Goal: Task Accomplishment & Management: Use online tool/utility

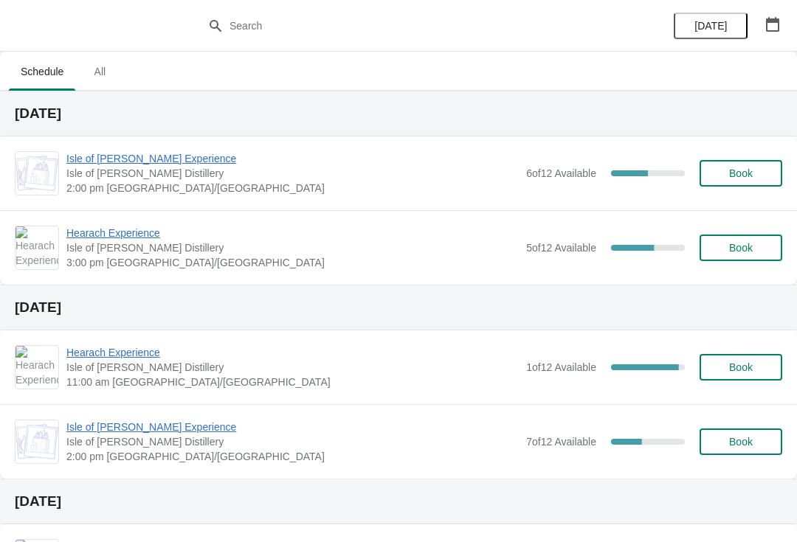
click at [72, 164] on span "Isle of [PERSON_NAME] Experience" at bounding box center [292, 158] width 452 height 15
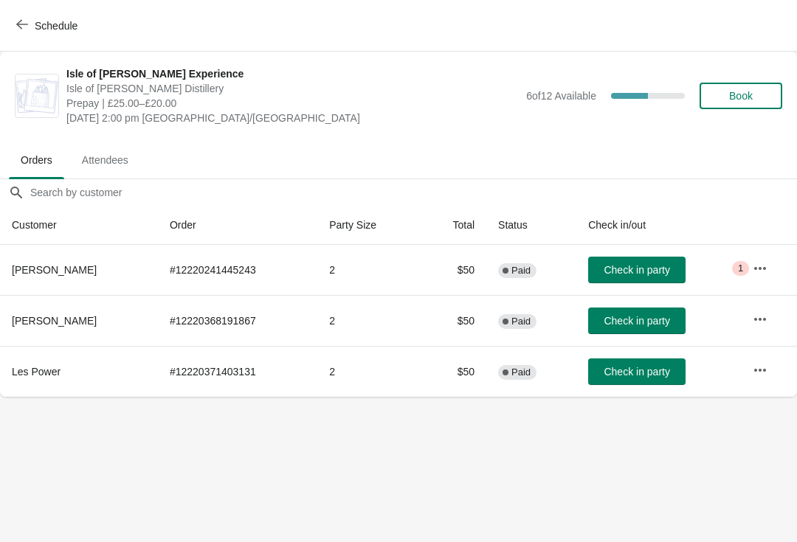
click at [645, 266] on span "Check in party" at bounding box center [637, 270] width 66 height 12
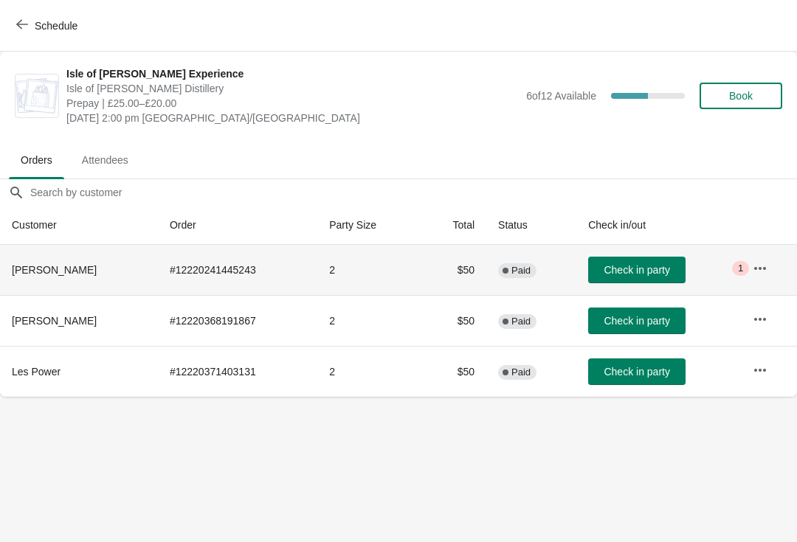
click at [633, 277] on button "Check in party" at bounding box center [636, 270] width 97 height 27
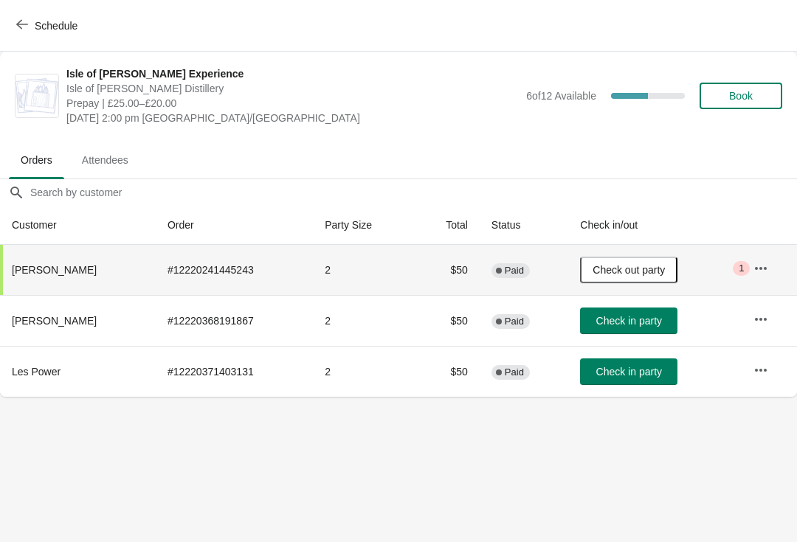
click at [35, 27] on span "Schedule" at bounding box center [56, 26] width 43 height 12
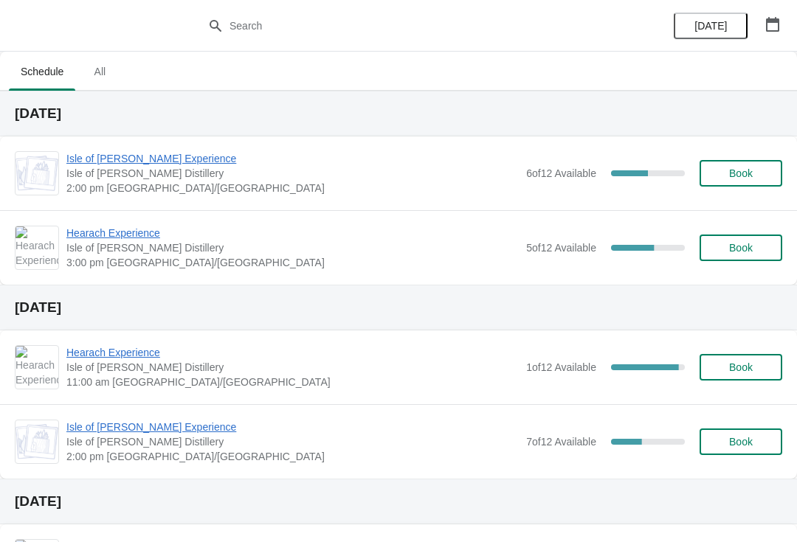
click at [164, 232] on span "Hearach Experience" at bounding box center [292, 233] width 452 height 15
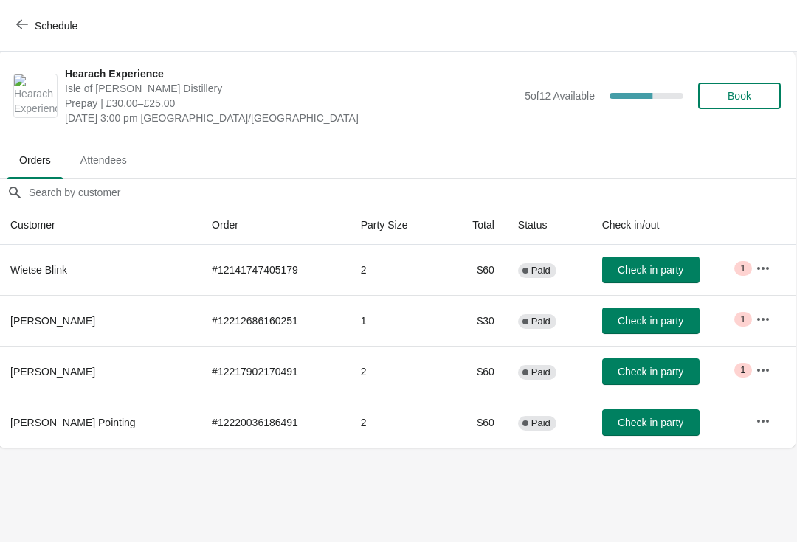
scroll to position [0, 1]
click at [27, 15] on button "Schedule" at bounding box center [48, 26] width 82 height 27
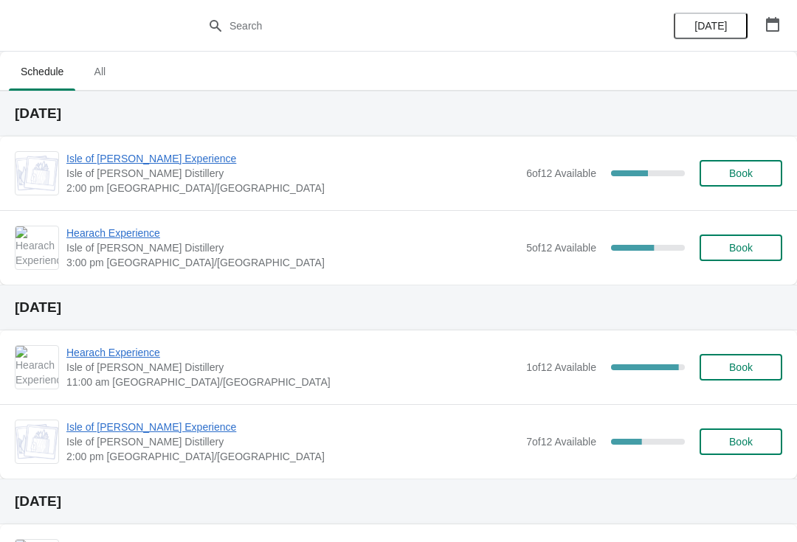
click at [108, 159] on span "Isle of [PERSON_NAME] Experience" at bounding box center [292, 158] width 452 height 15
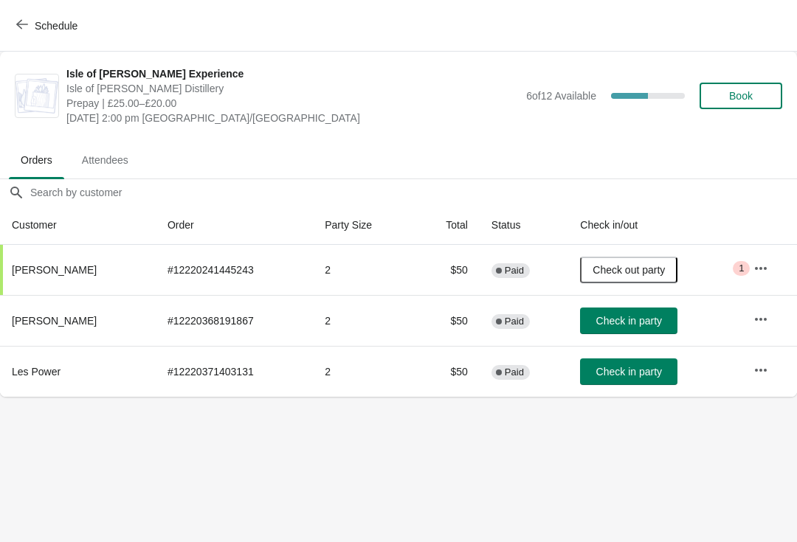
click at [650, 315] on span "Check in party" at bounding box center [629, 321] width 66 height 12
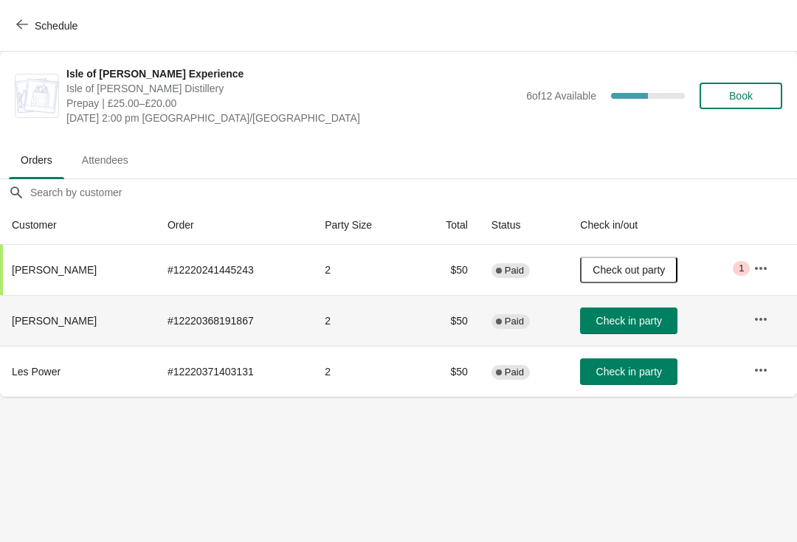
click at [638, 331] on button "Check in party" at bounding box center [628, 321] width 97 height 27
click at [623, 381] on button "Check in party" at bounding box center [628, 372] width 97 height 27
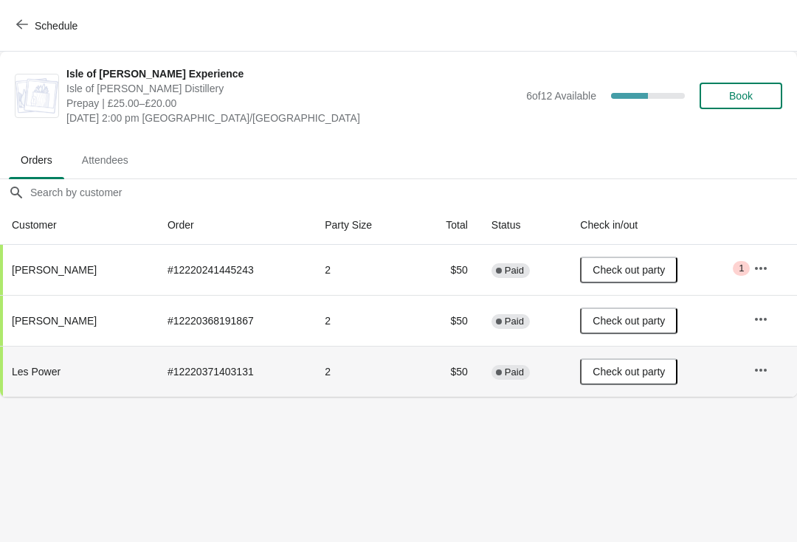
click at [733, 271] on td "Check out party" at bounding box center [654, 270] width 173 height 50
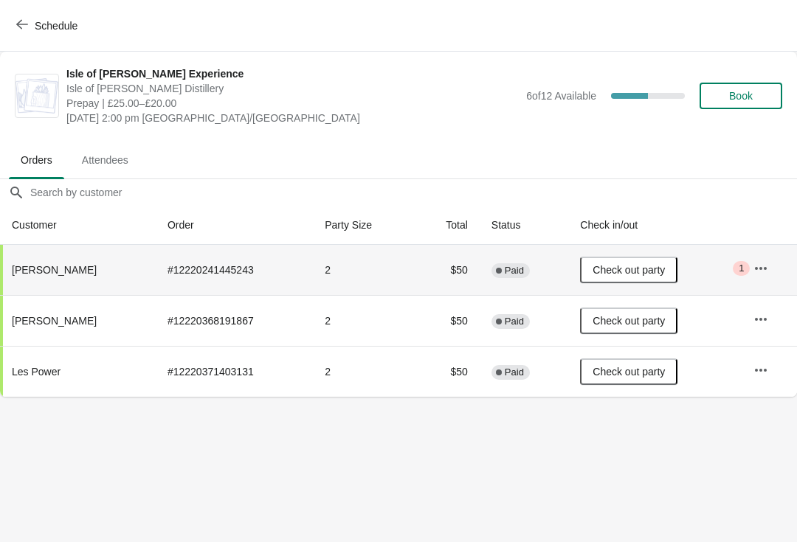
click at [733, 268] on span "Critical 1" at bounding box center [741, 268] width 17 height 15
click at [768, 273] on icon "button" at bounding box center [760, 268] width 15 height 15
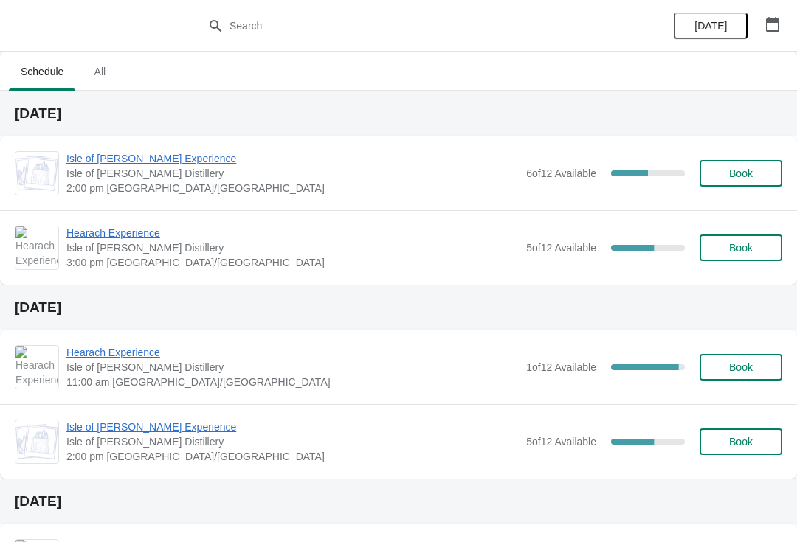
click at [115, 227] on span "Hearach Experience" at bounding box center [292, 233] width 452 height 15
click at [128, 239] on span "Hearach Experience" at bounding box center [292, 233] width 452 height 15
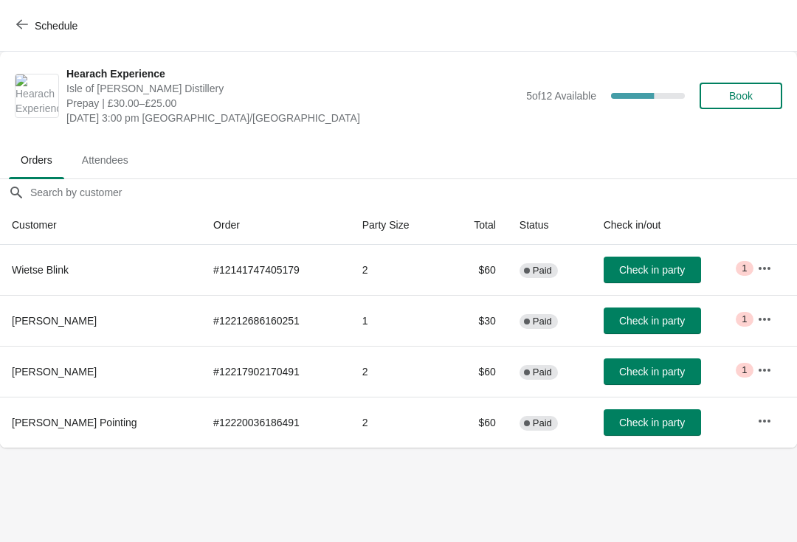
click at [647, 272] on span "Check in party" at bounding box center [652, 270] width 66 height 12
